Goal: Check status: Check status

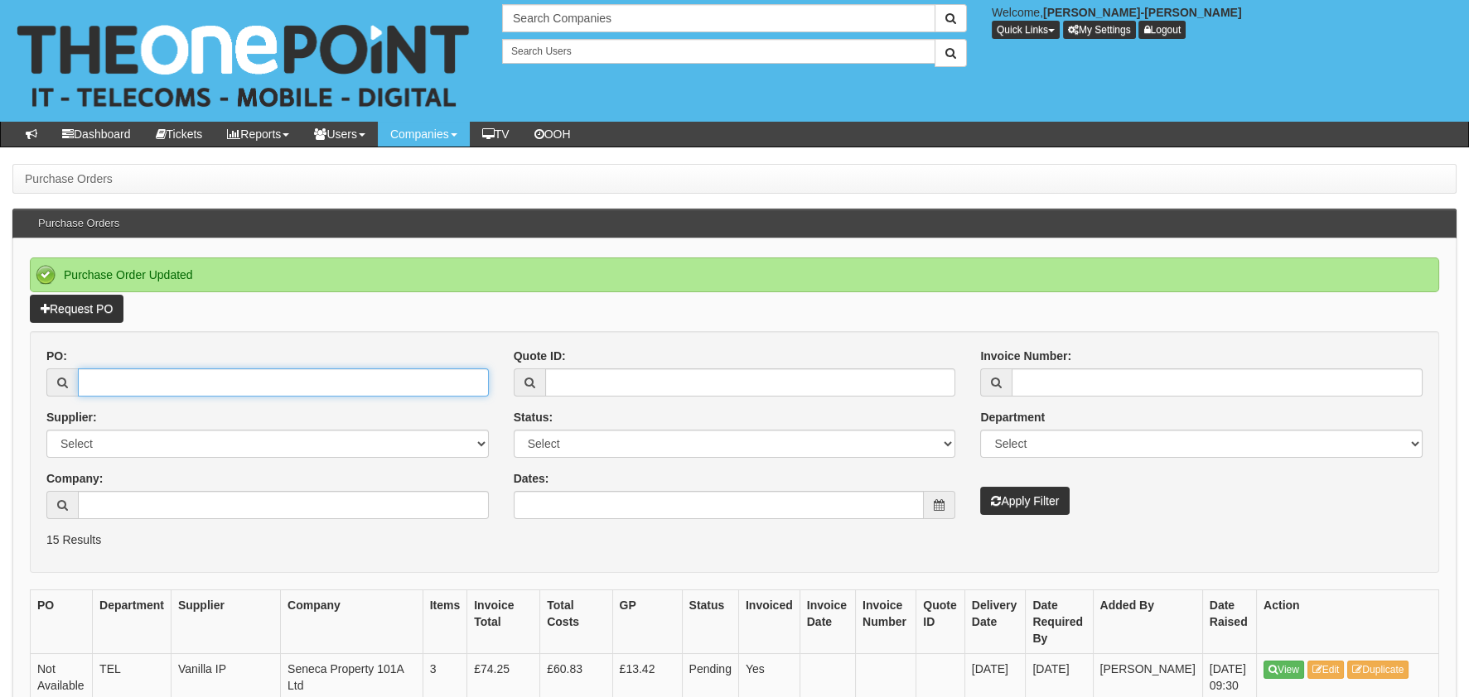
click at [231, 371] on input "PO:" at bounding box center [283, 383] width 411 height 28
type input "19416"
click at [980, 487] on button "Apply Filter" at bounding box center [1024, 501] width 89 height 28
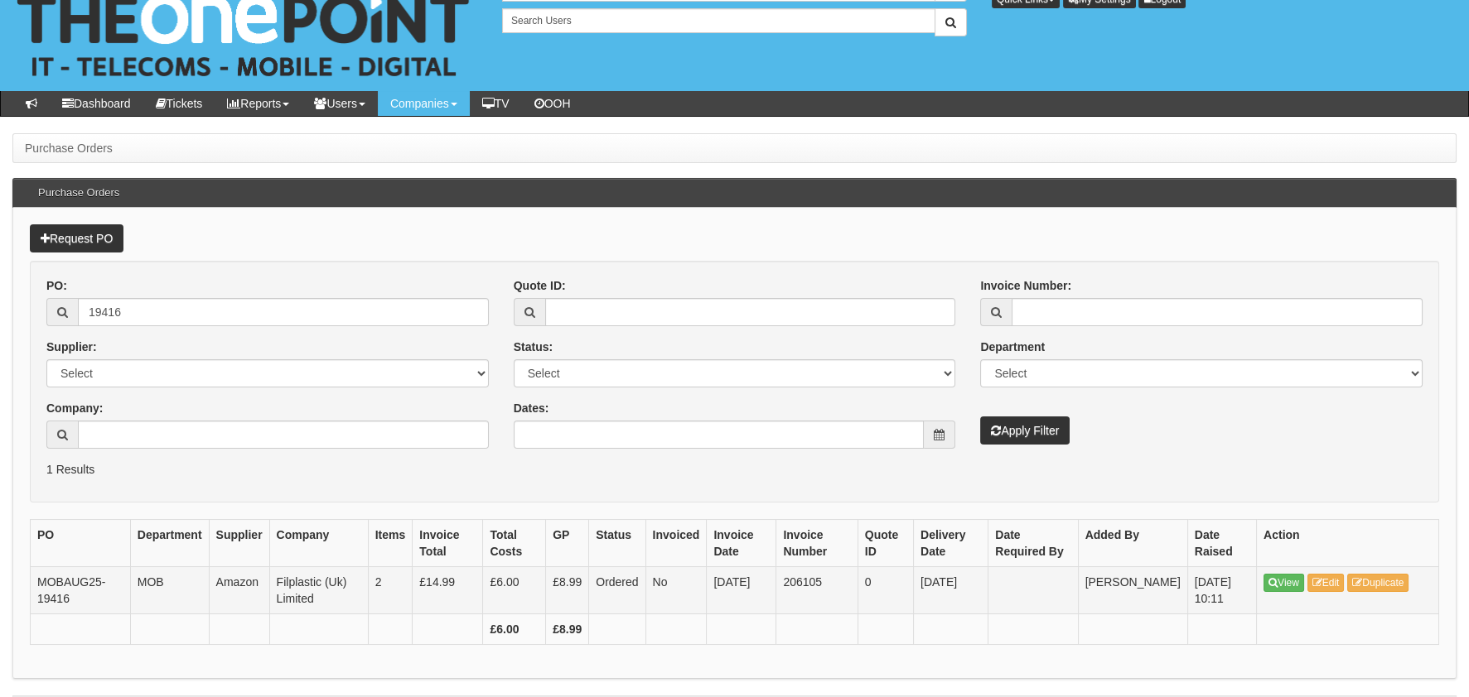
scroll to position [77, 0]
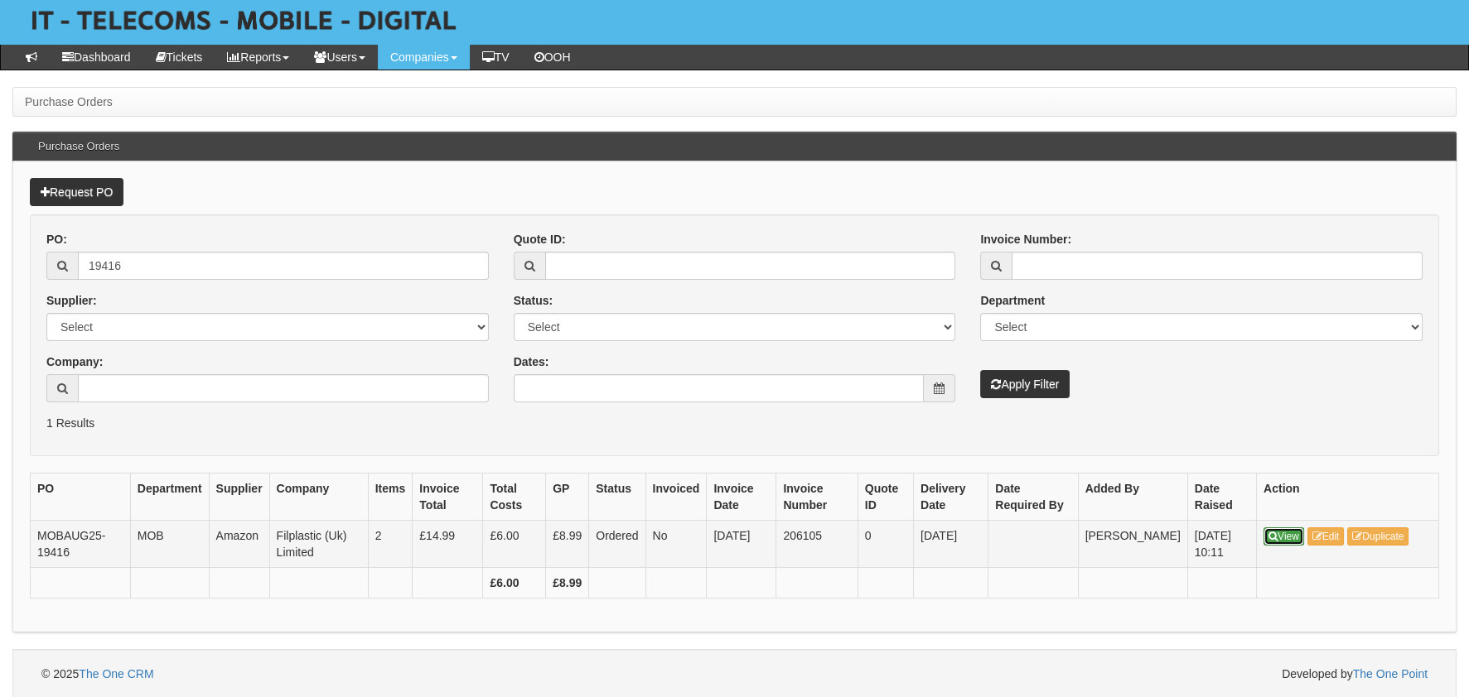
click at [1281, 538] on link "View" at bounding box center [1283, 537] width 41 height 18
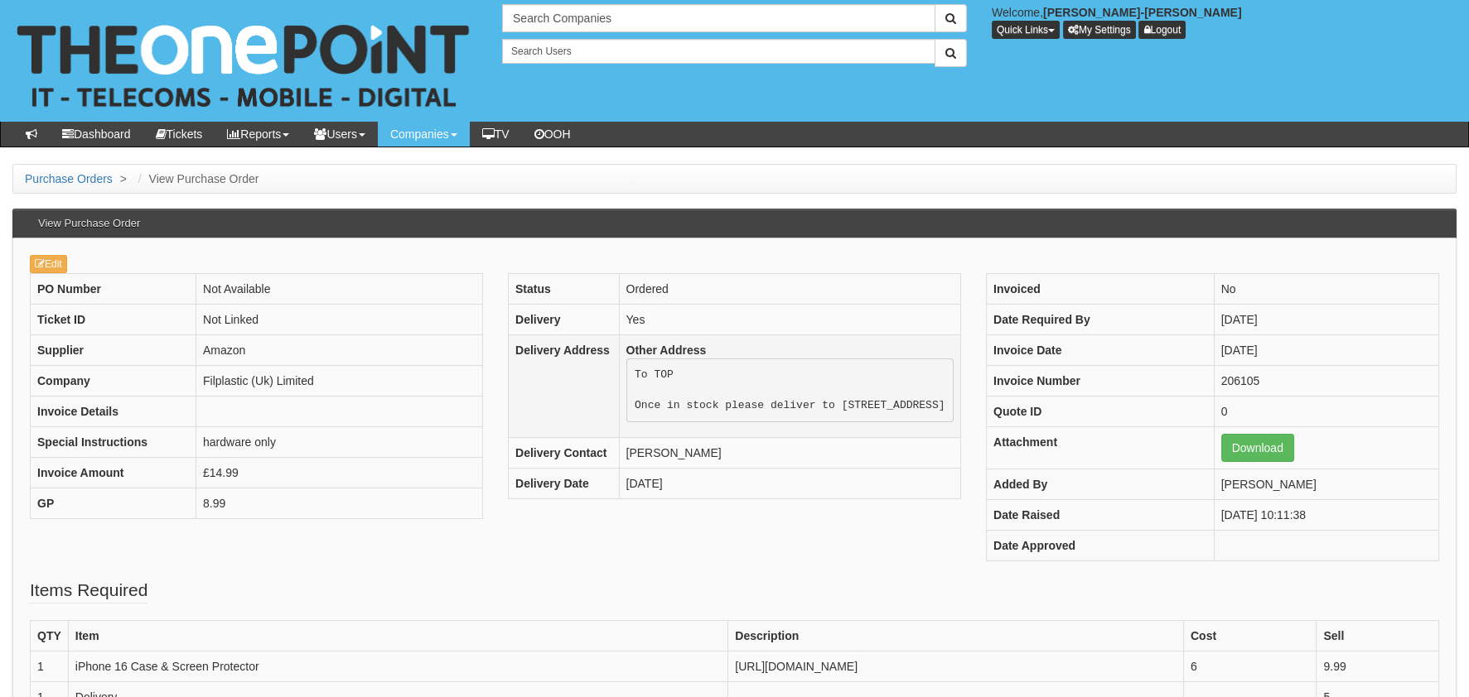
click at [784, 410] on pre "To TOP Once in stock please deliver to The Old Stables, High Street, Eastringto…" at bounding box center [789, 391] width 327 height 64
drag, startPoint x: 784, startPoint y: 410, endPoint x: 895, endPoint y: 406, distance: 111.1
click at [895, 406] on pre "To TOP Once in stock please deliver to The Old Stables, High Street, Eastringto…" at bounding box center [789, 391] width 327 height 64
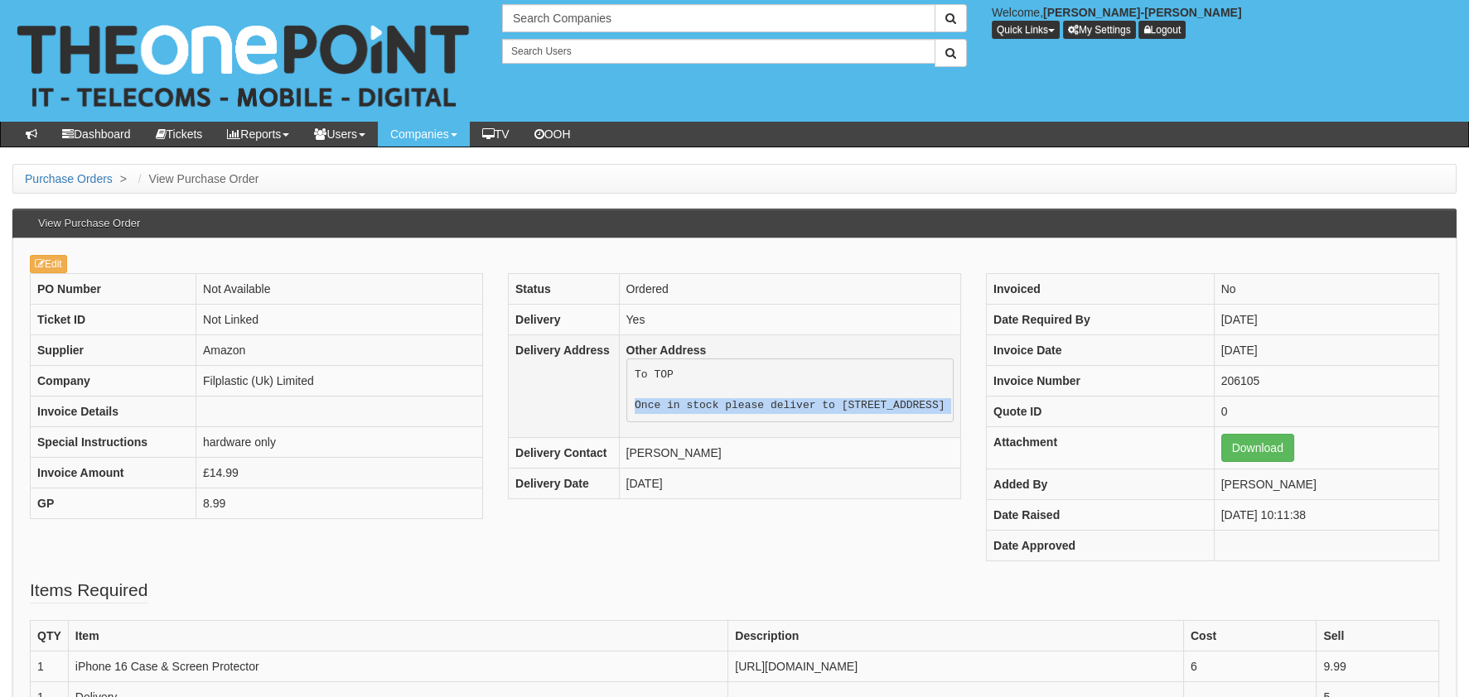
click at [870, 400] on pre "To TOP Once in stock please deliver to The Old Stables, High Street, Eastringto…" at bounding box center [789, 391] width 327 height 64
drag, startPoint x: 895, startPoint y: 404, endPoint x: 943, endPoint y: 407, distance: 47.3
click at [943, 407] on pre "To TOP Once in stock please deliver to The Old Stables, High Street, Eastringto…" at bounding box center [789, 391] width 327 height 64
drag, startPoint x: 943, startPoint y: 407, endPoint x: 878, endPoint y: 408, distance: 64.6
click at [878, 408] on pre "To TOP Once in stock please deliver to The Old Stables, High Street, Eastringto…" at bounding box center [789, 391] width 327 height 64
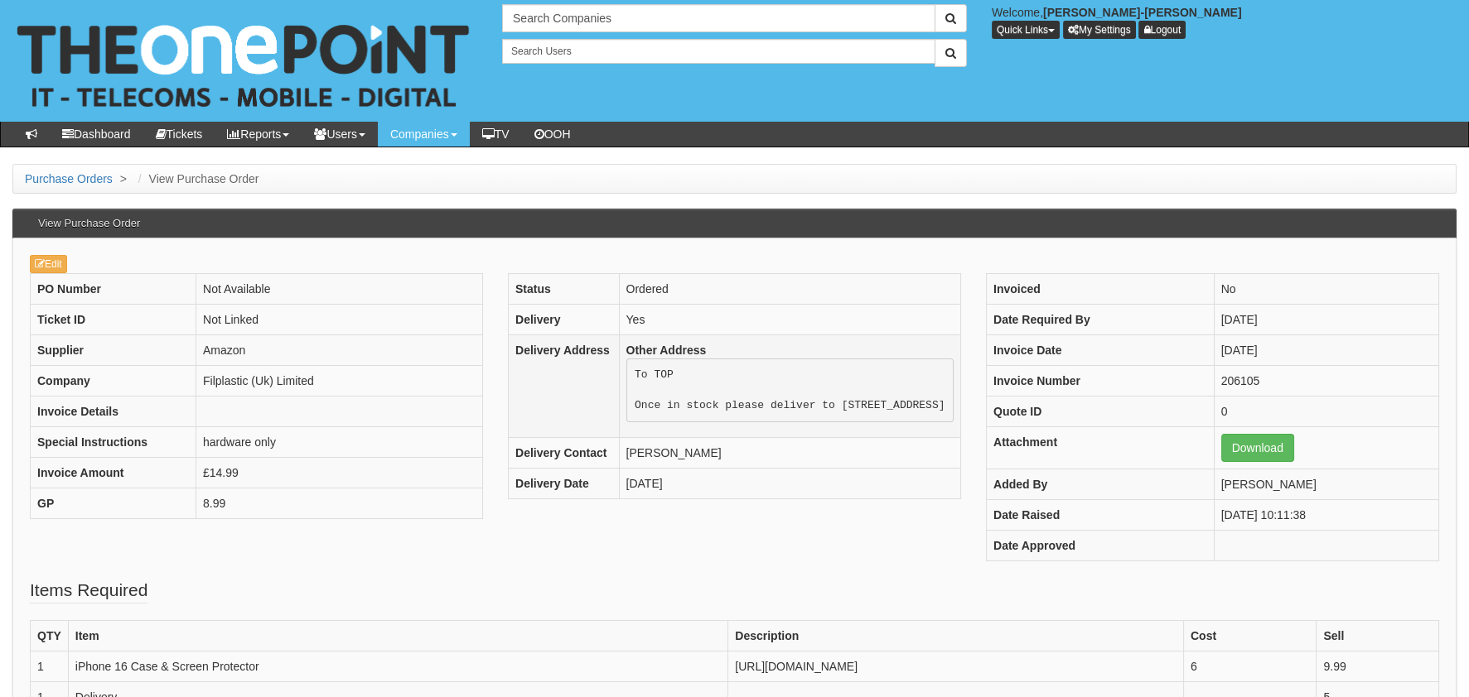
click at [844, 403] on pre "To TOP Once in stock please deliver to The Old Stables, High Street, Eastringto…" at bounding box center [789, 391] width 327 height 64
copy tbody "Once in stock please deliver to The Old Stables, High Street, Eastrington, DN14…"
click at [345, 574] on div "PO Number Not Available Ticket ID Not Linked Supplier Amazon Company Filplastic…" at bounding box center [734, 425] width 1434 height 305
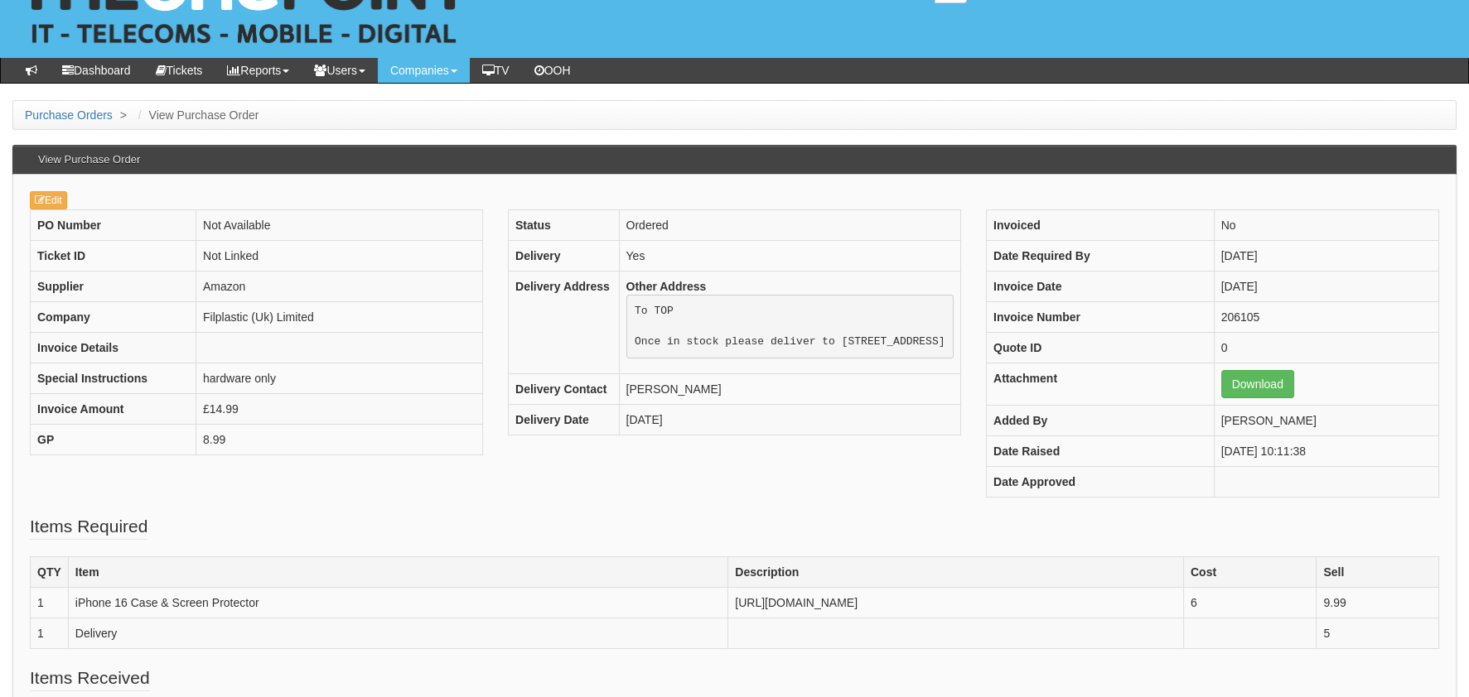
scroll to position [165, 0]
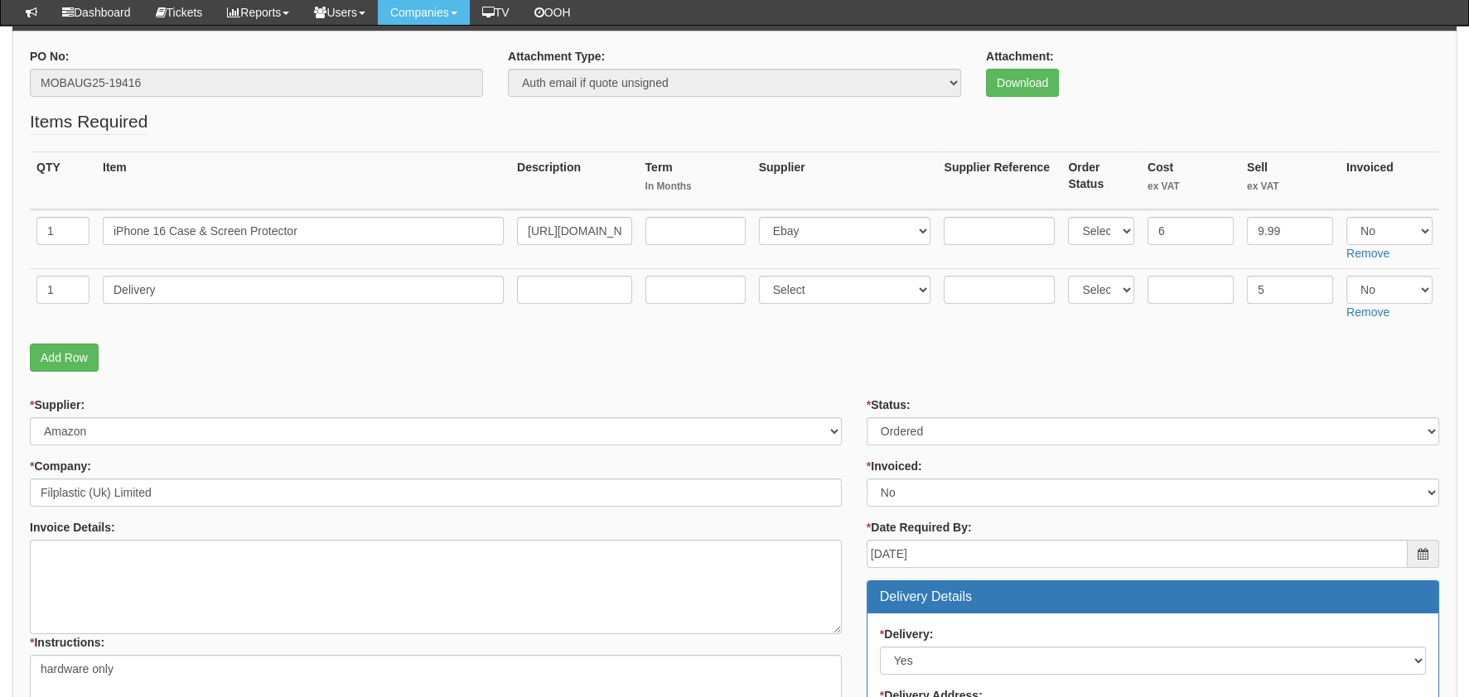
scroll to position [165, 0]
click at [67, 352] on link "Add Row" at bounding box center [64, 358] width 69 height 28
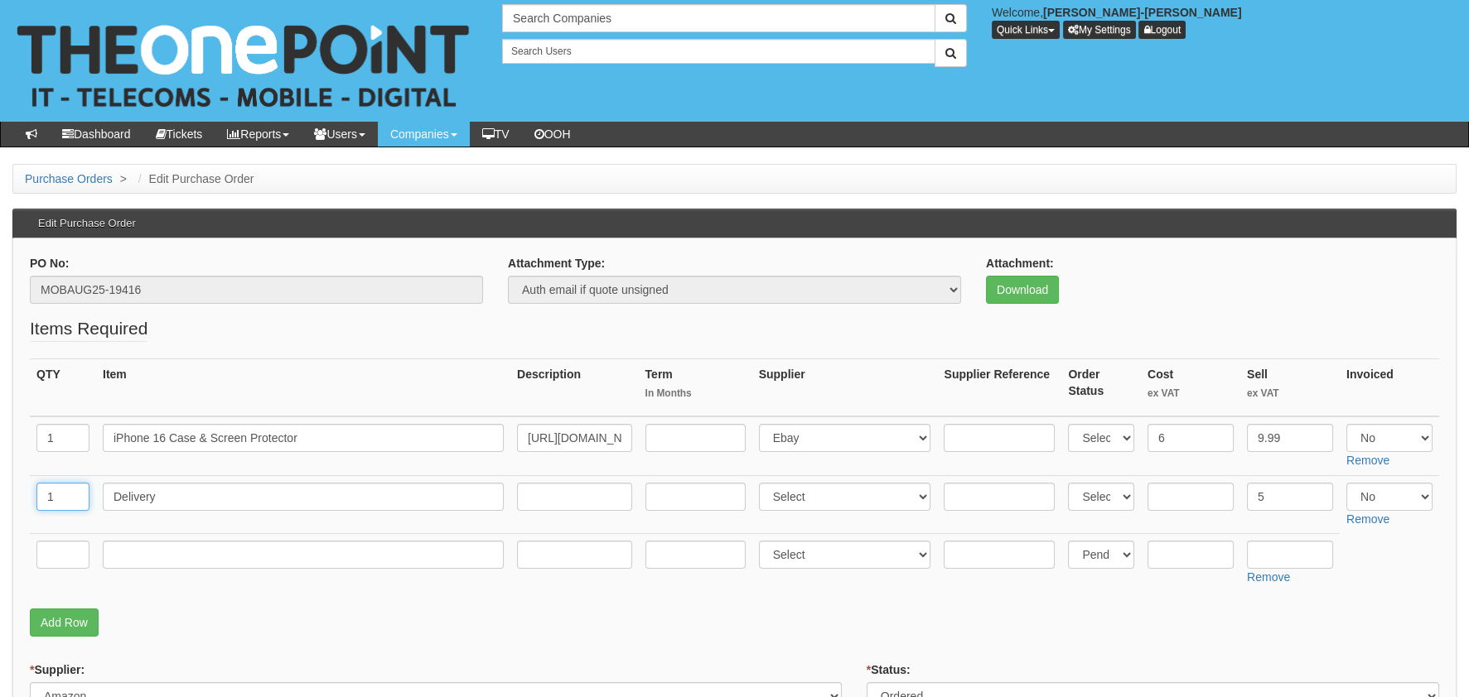
drag, startPoint x: 68, startPoint y: 494, endPoint x: 33, endPoint y: 504, distance: 36.4
click at [35, 504] on td "1" at bounding box center [63, 504] width 66 height 59
click at [51, 564] on input "text" at bounding box center [62, 555] width 53 height 28
paste input "1"
type input "1"
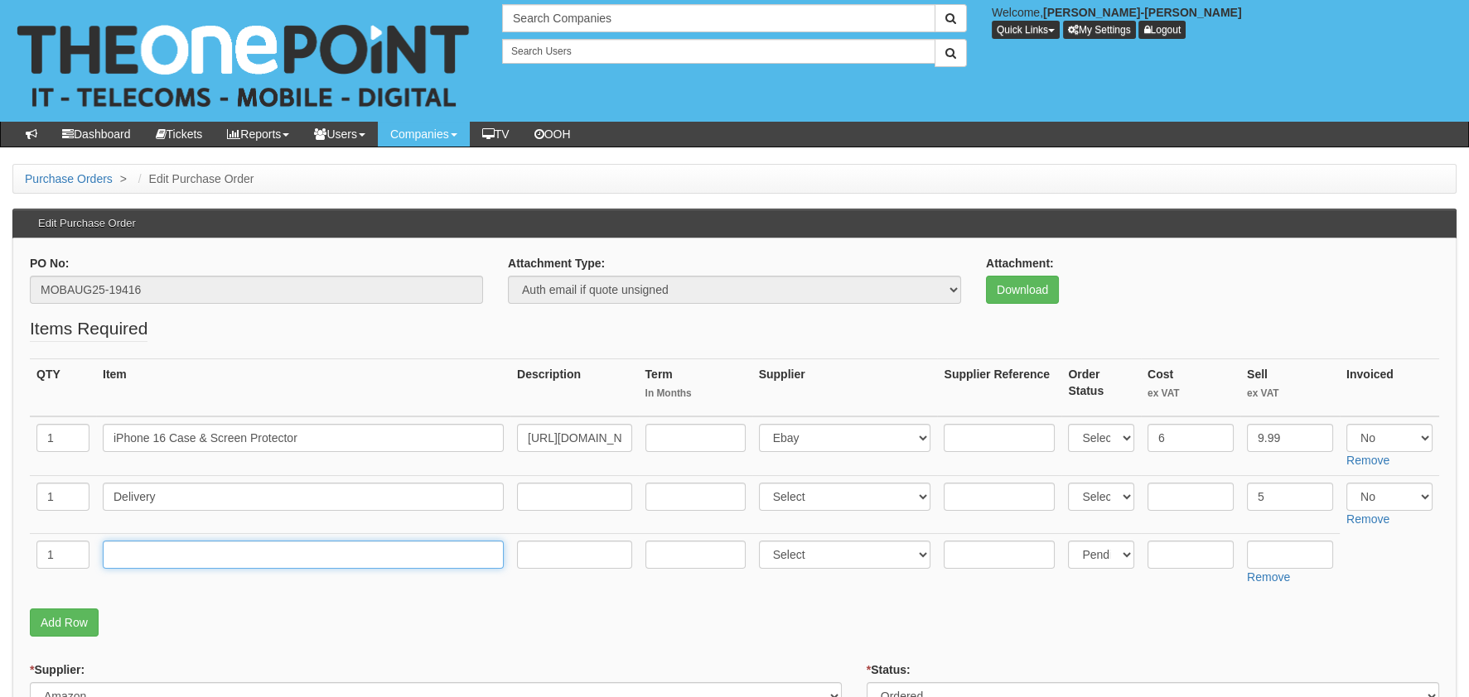
click at [149, 564] on input "text" at bounding box center [303, 555] width 401 height 28
type input "E"
type input "RM DELIVERY"
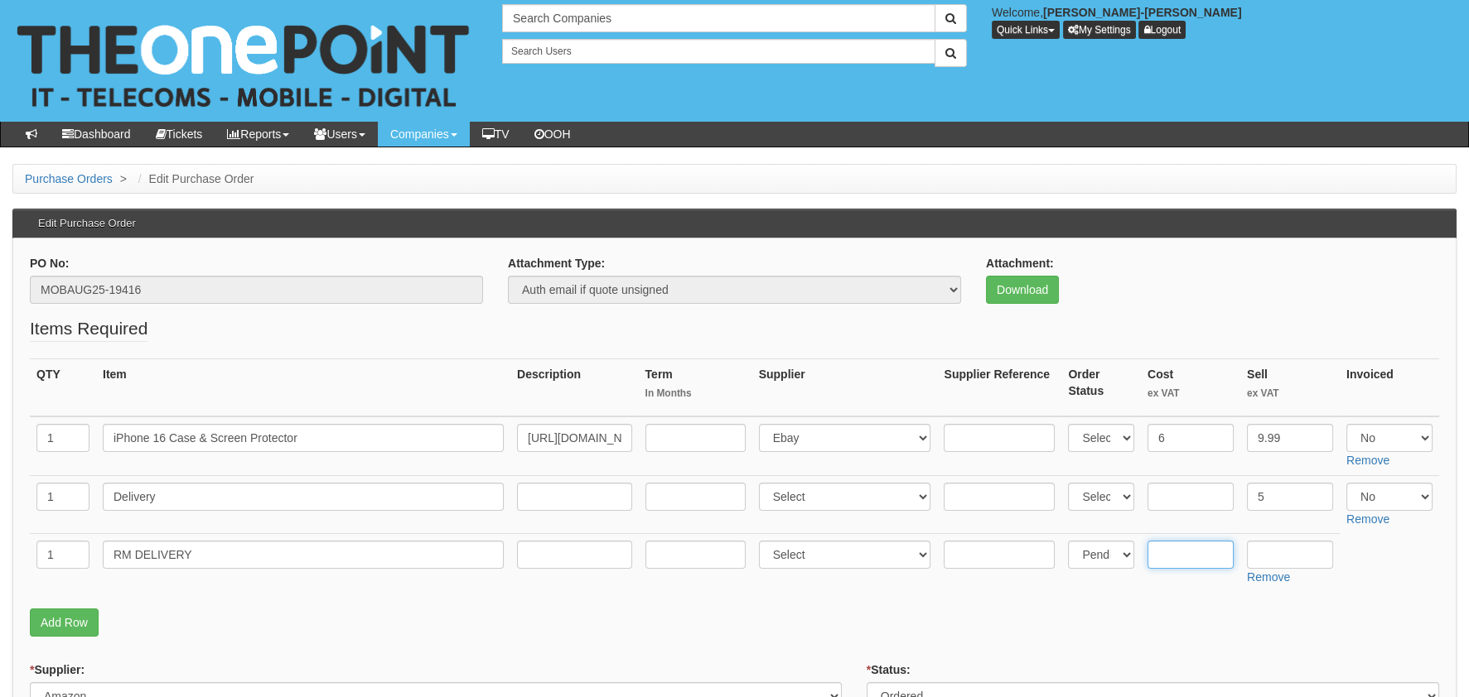
click at [1187, 553] on input "text" at bounding box center [1190, 555] width 86 height 28
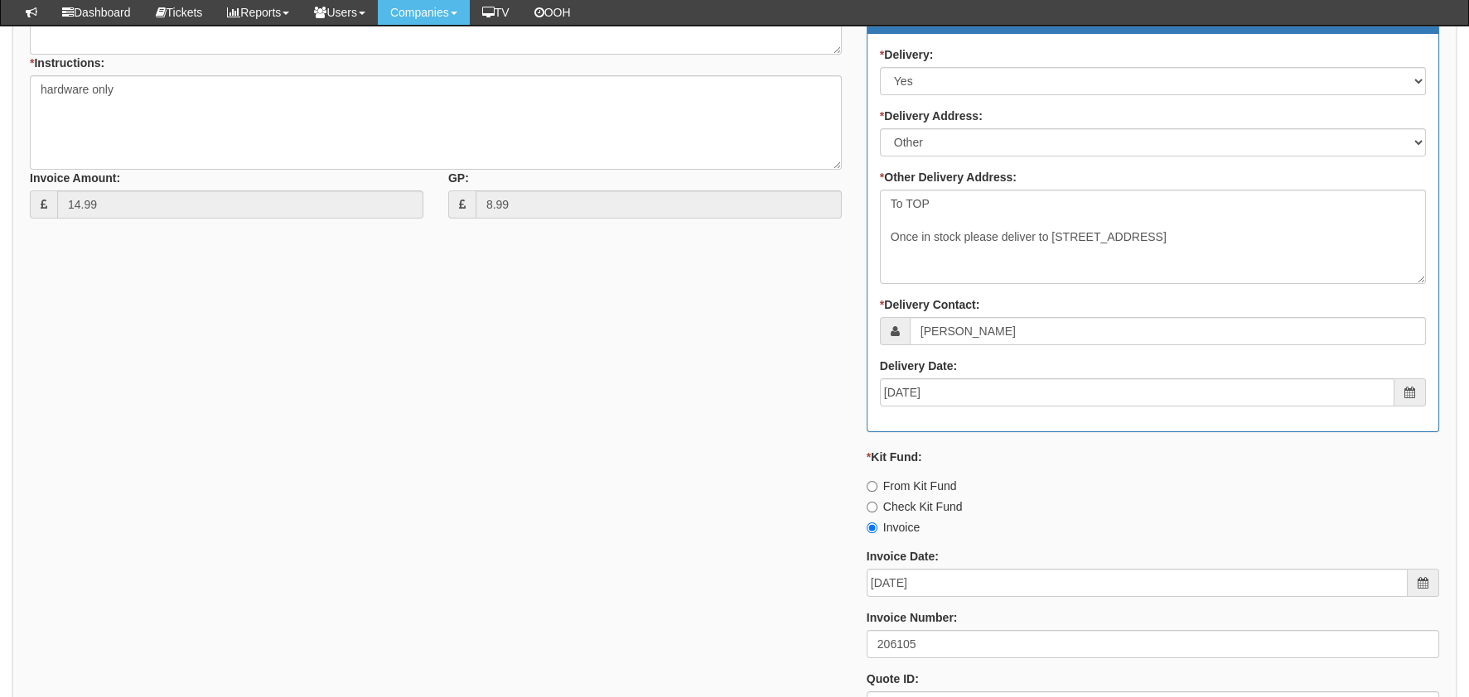
scroll to position [994, 0]
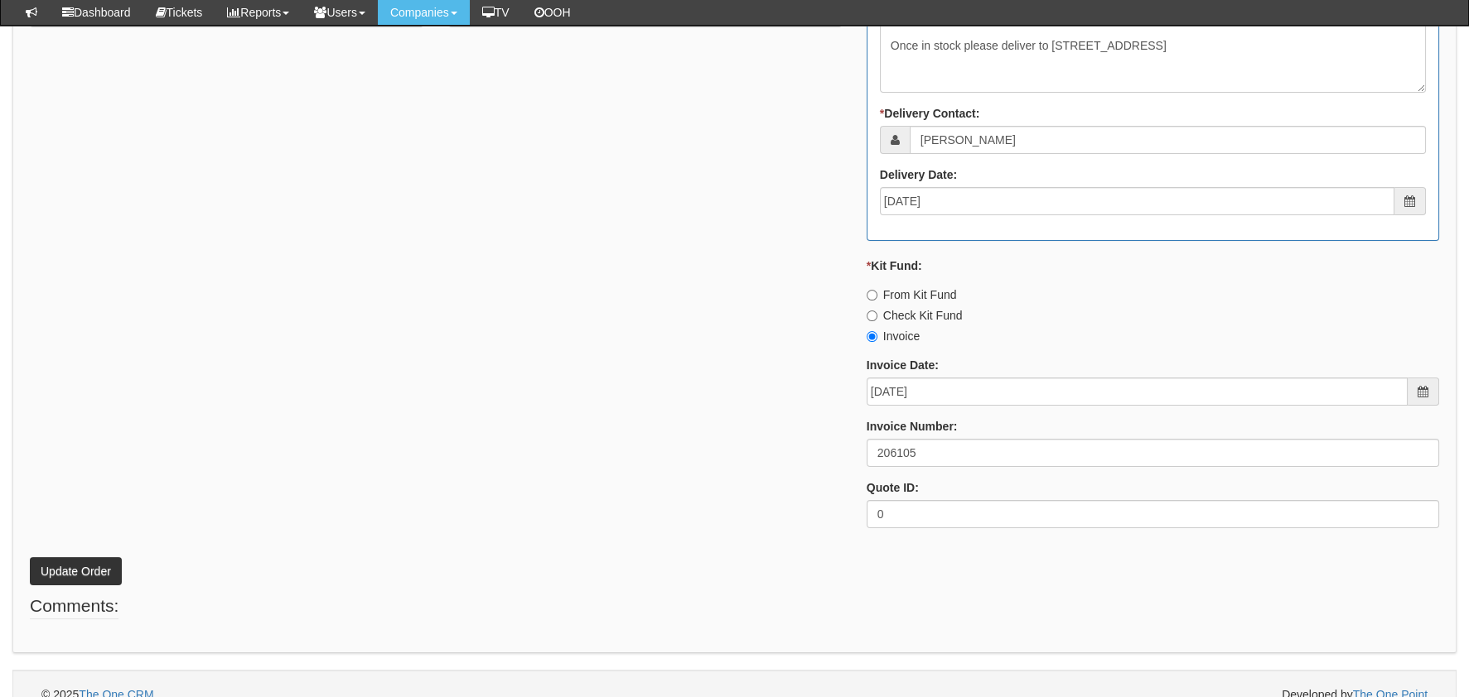
type input "3.00"
click at [63, 574] on button "Update Order" at bounding box center [76, 571] width 92 height 28
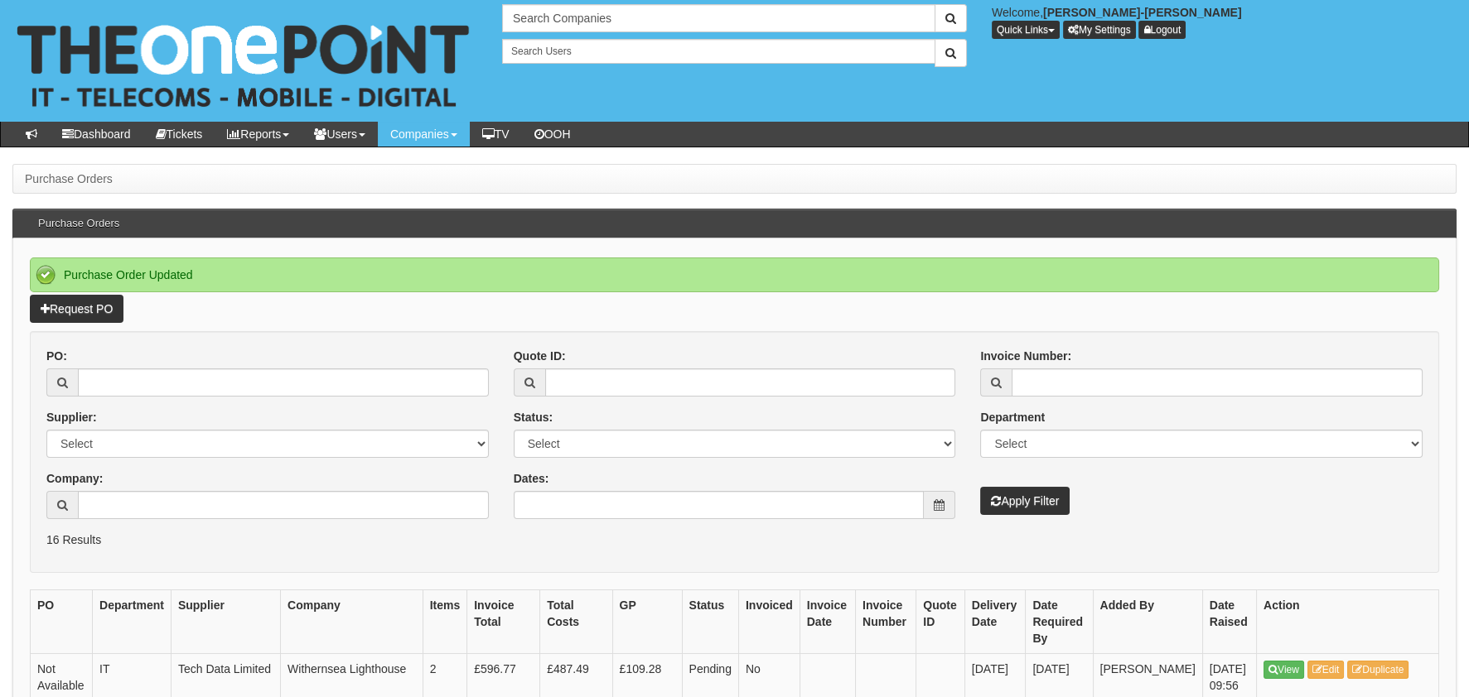
drag, startPoint x: 0, startPoint y: 0, endPoint x: 491, endPoint y: 523, distance: 717.3
click at [491, 523] on div "PO: Supplier: Select 123 [DOMAIN_NAME] 1Password 3 4Gon [PERSON_NAME] Electric …" at bounding box center [267, 440] width 467 height 184
click at [172, 509] on input "Company:" at bounding box center [283, 505] width 411 height 28
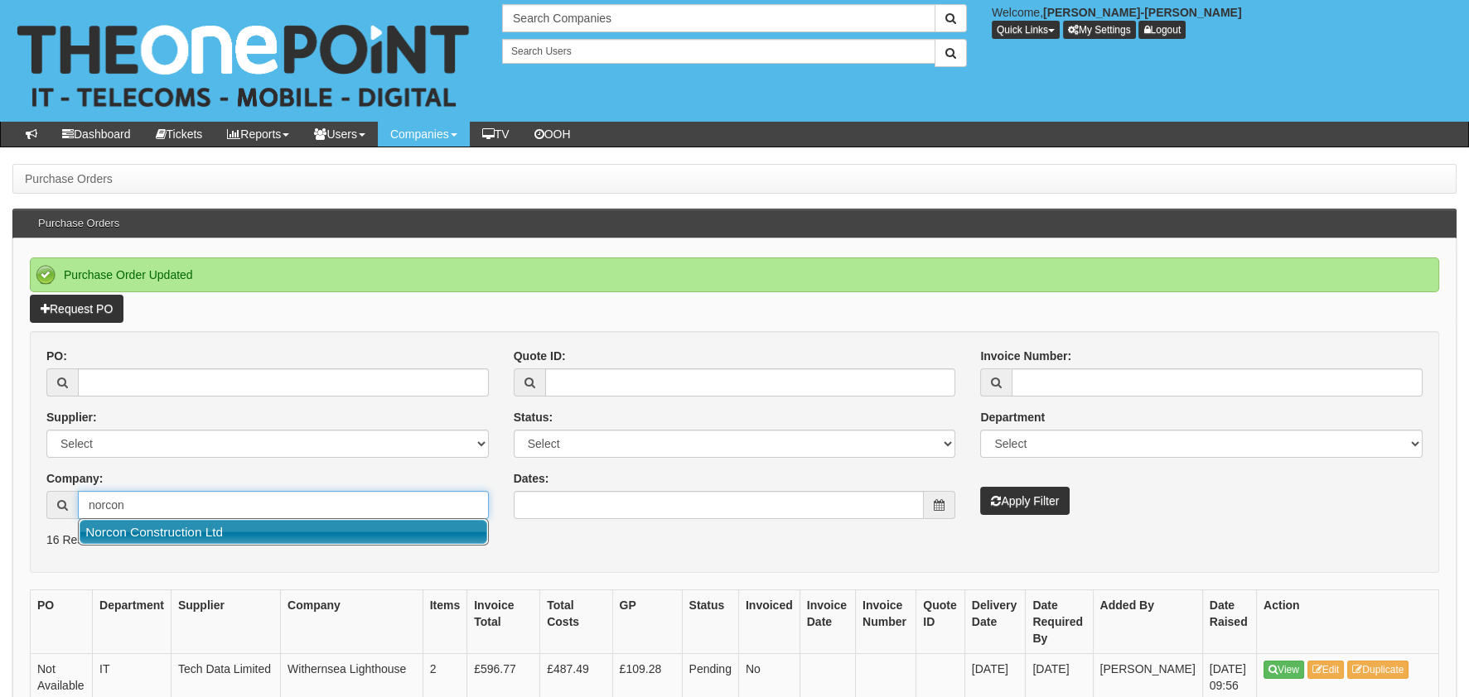
click at [324, 524] on link "Norcon Construction Ltd" at bounding box center [284, 532] width 408 height 24
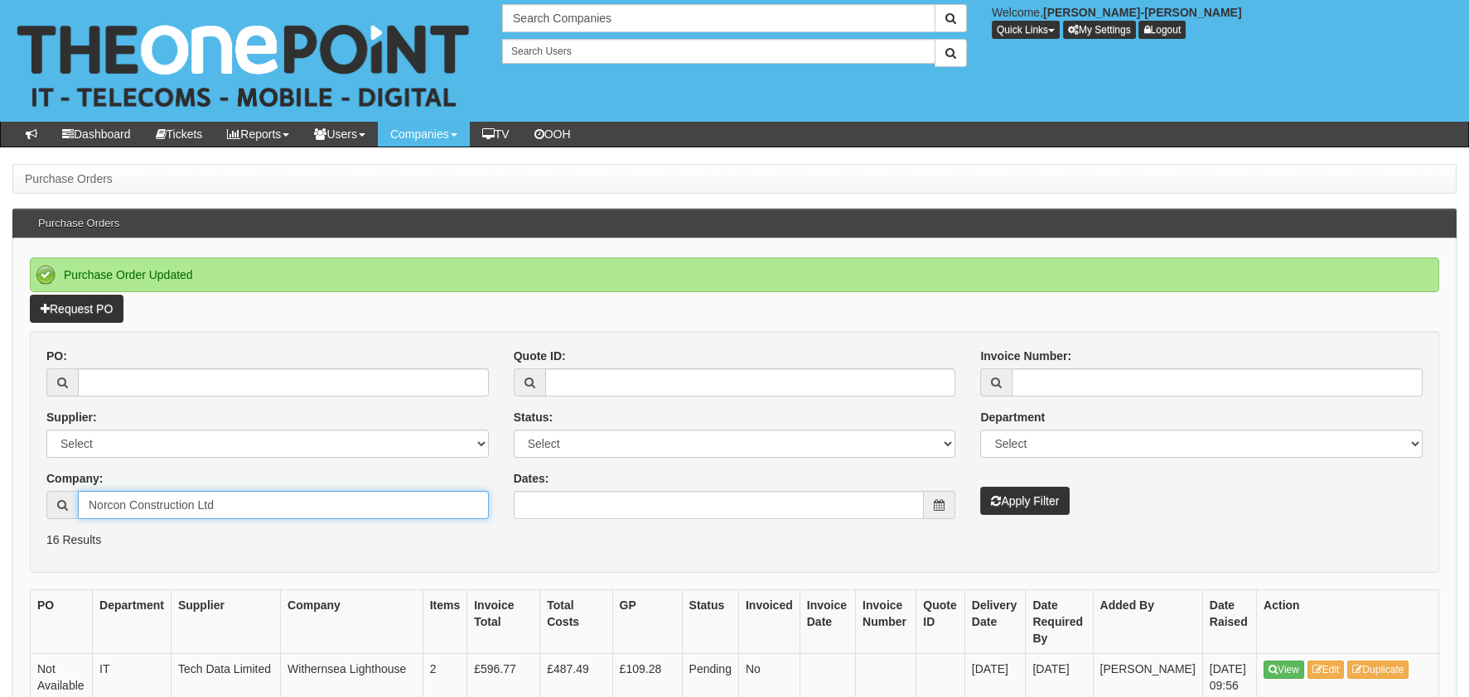
type input "Norcon Construction Ltd"
click at [1000, 480] on div "Invoice Number: Department Select Mobiles IT Telecoms Marketing Digital Interna…" at bounding box center [1201, 431] width 467 height 167
click at [1005, 491] on button "Apply Filter" at bounding box center [1024, 501] width 89 height 28
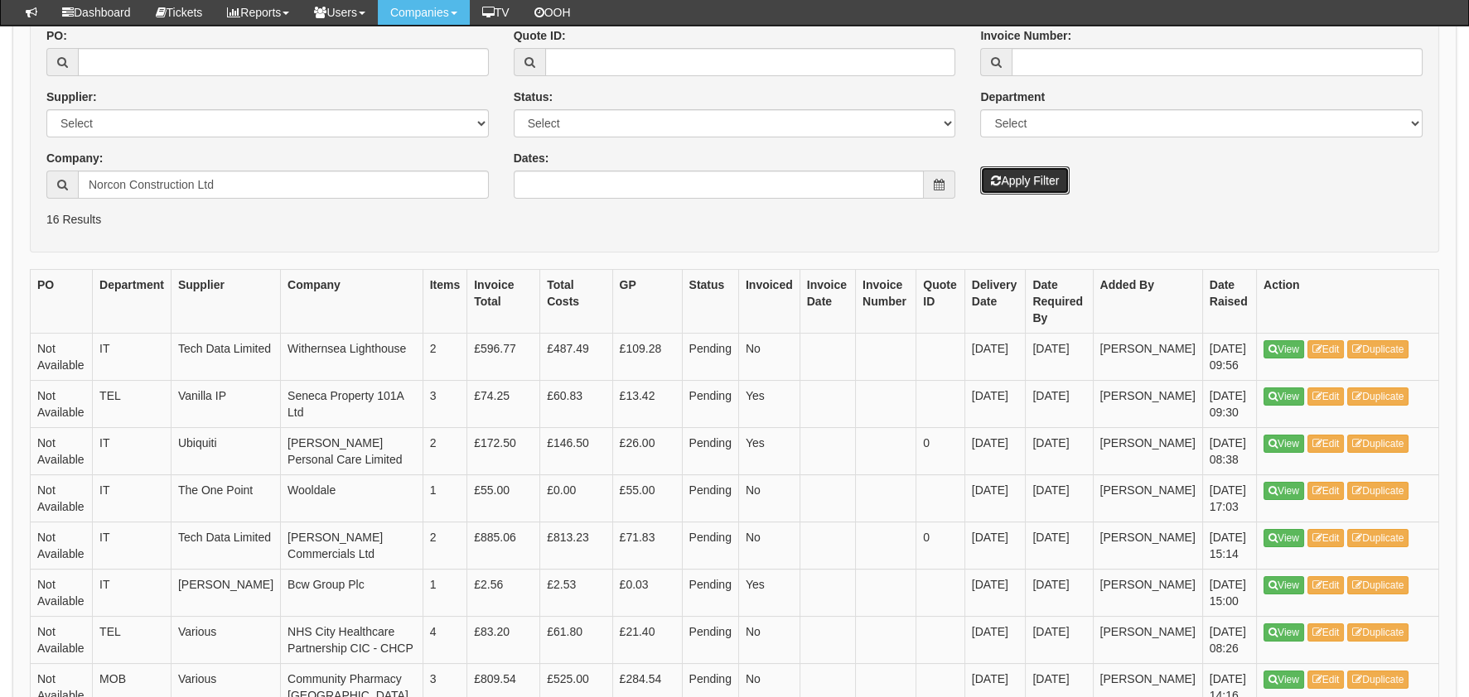
scroll to position [331, 0]
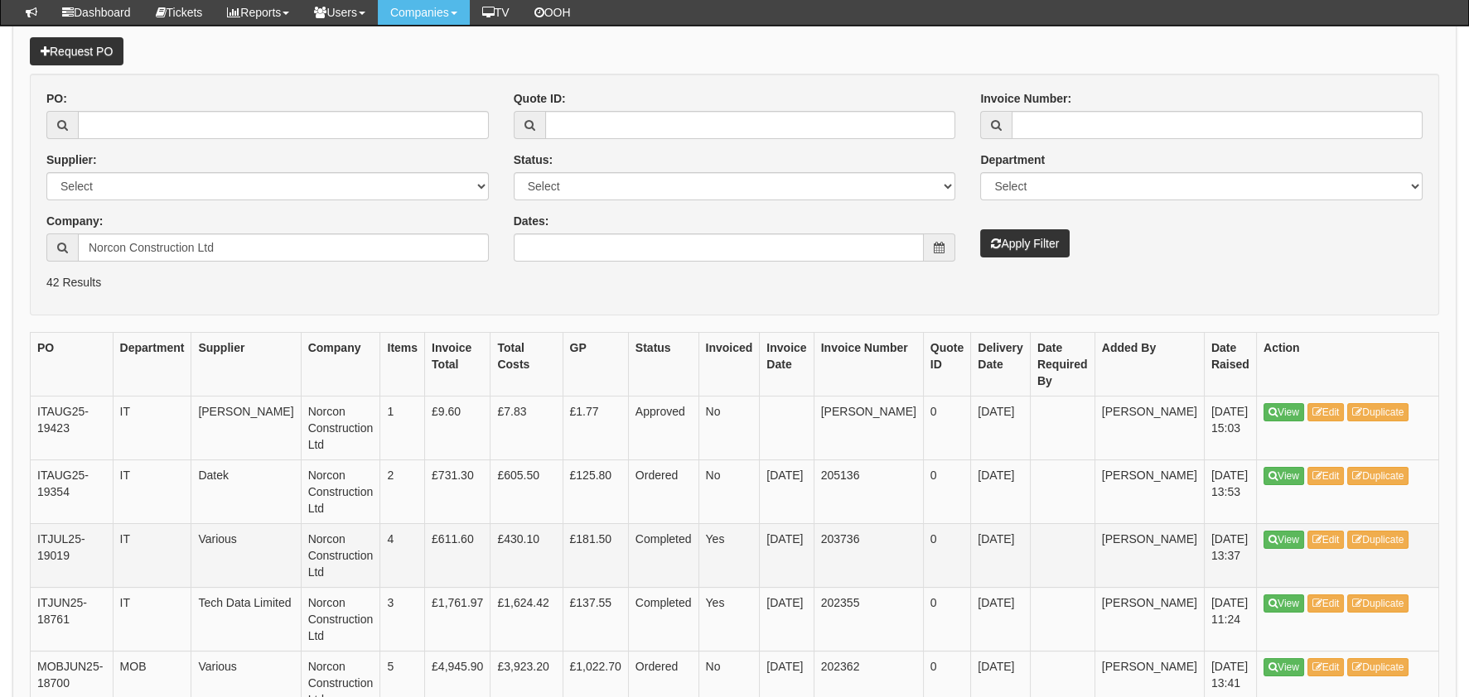
scroll to position [165, 0]
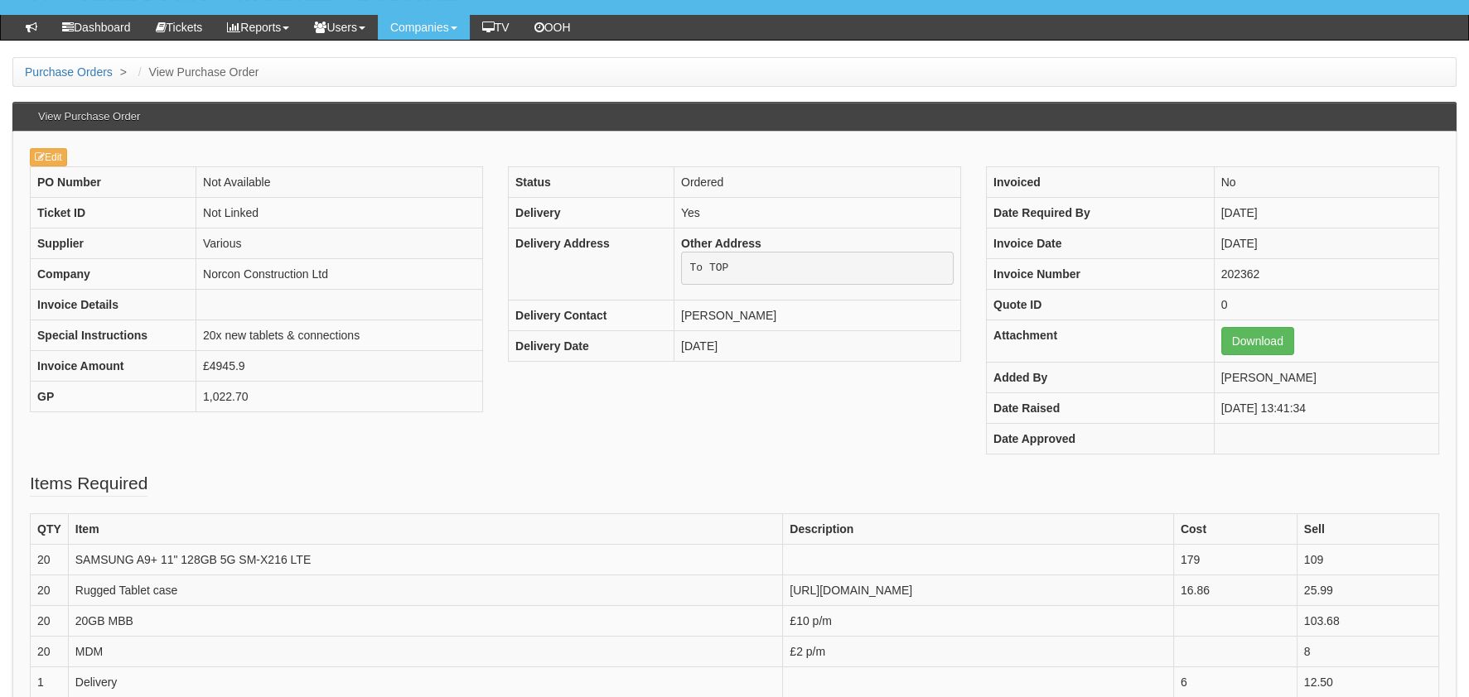
scroll to position [331, 0]
